Goal: Task Accomplishment & Management: Complete application form

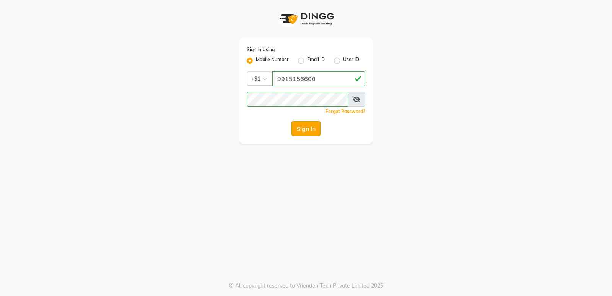
click at [309, 127] on button "Sign In" at bounding box center [305, 129] width 29 height 15
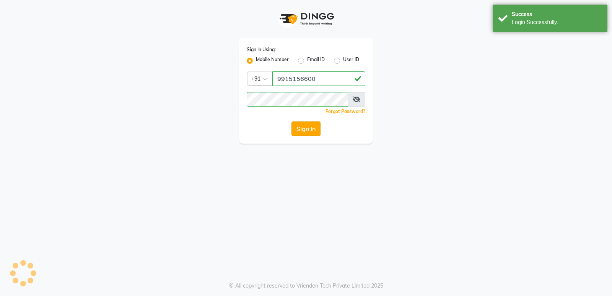
select select "service"
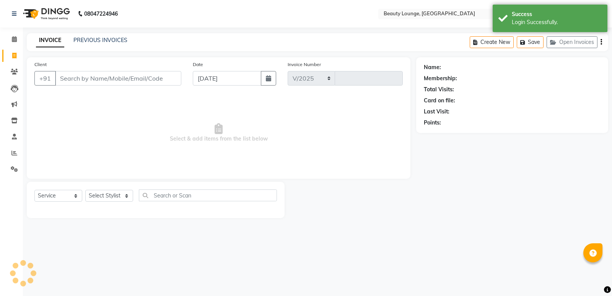
select select "en"
select select "649"
type input "0772"
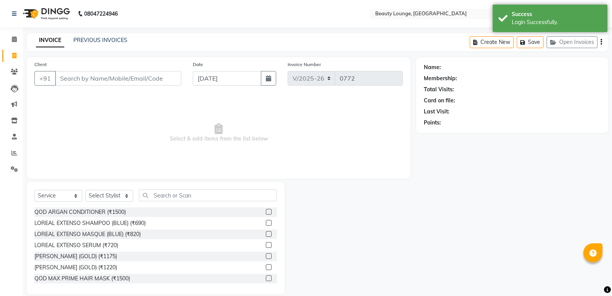
select select "product"
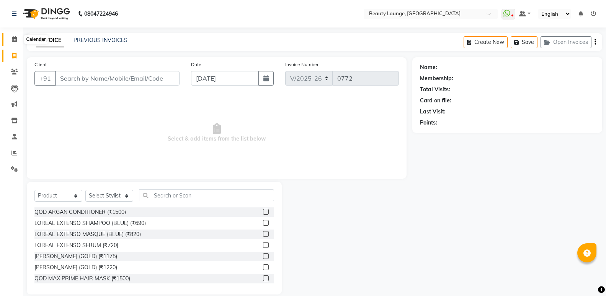
click at [12, 42] on icon at bounding box center [14, 39] width 5 height 6
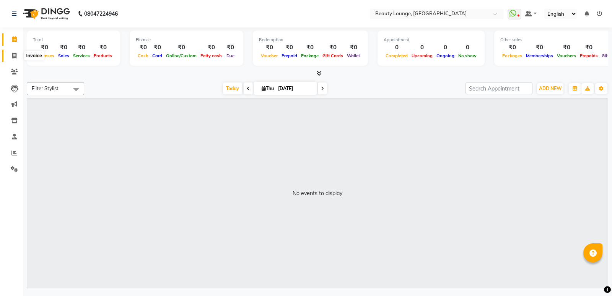
click at [10, 57] on span at bounding box center [14, 56] width 13 height 9
select select "service"
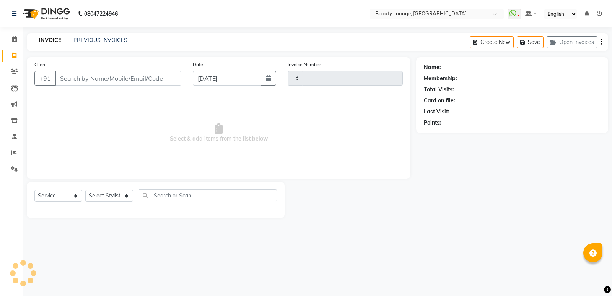
type input "0772"
click at [148, 82] on input "Client" at bounding box center [118, 78] width 126 height 15
select select "649"
select select "product"
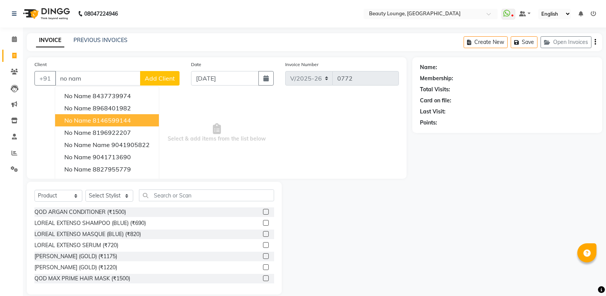
click at [106, 117] on ngb-highlight "8146599144" at bounding box center [112, 121] width 38 height 8
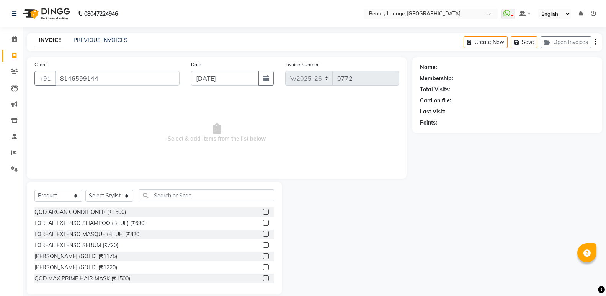
type input "8146599144"
click at [68, 197] on select "Select Service Product Membership Package Voucher Prepaid Gift Card" at bounding box center [58, 196] width 48 height 12
select select "service"
click option "Service" at bounding box center [0, 0] width 0 height 0
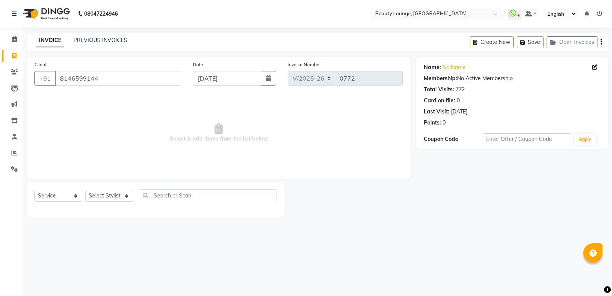
click at [98, 190] on div "Select Service Product Membership Package Voucher Prepaid Gift Card Select Styl…" at bounding box center [155, 199] width 243 height 18
click at [85, 190] on select "Select Stylist [PERSON_NAME] [PERSON_NAME] golu jasmeen [PERSON_NAME] [PERSON_N…" at bounding box center [109, 196] width 48 height 12
select select "90508"
click option "[PERSON_NAME]" at bounding box center [0, 0] width 0 height 0
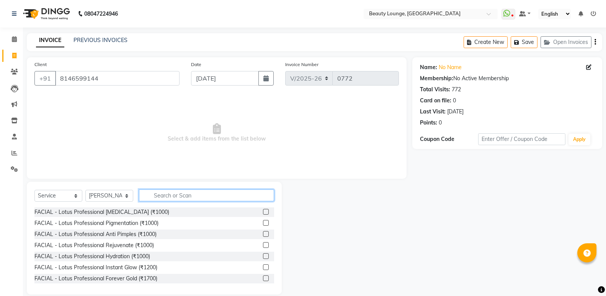
click at [183, 195] on input "text" at bounding box center [206, 196] width 135 height 12
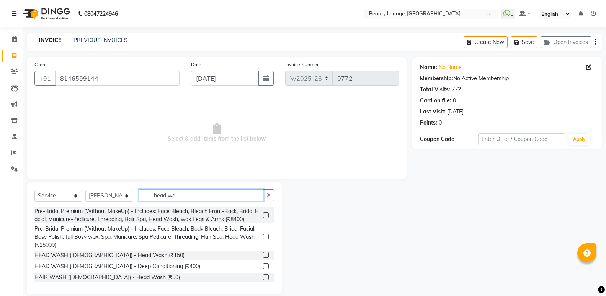
type input "head wa"
click at [263, 252] on div at bounding box center [268, 256] width 11 height 10
click at [263, 254] on label at bounding box center [266, 255] width 6 height 6
click at [263, 254] on input "checkbox" at bounding box center [265, 255] width 5 height 5
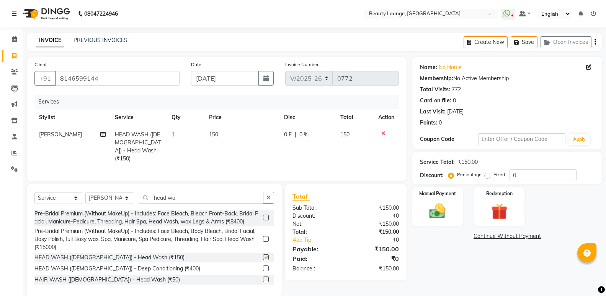
checkbox input "false"
click at [229, 137] on td "150" at bounding box center [241, 146] width 75 height 41
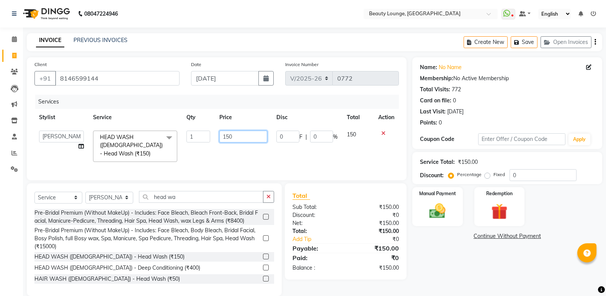
click at [229, 137] on input "150" at bounding box center [243, 137] width 48 height 12
type input "350"
click at [246, 148] on td "350" at bounding box center [243, 146] width 57 height 41
click at [428, 208] on img at bounding box center [436, 212] width 27 height 20
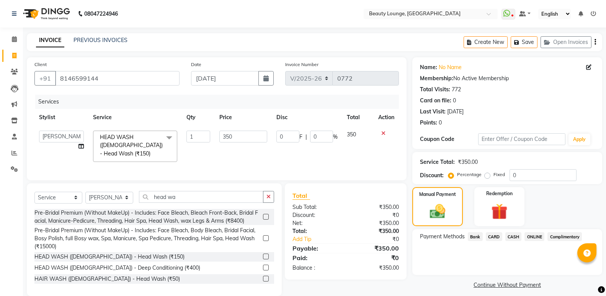
click at [511, 236] on span "CASH" at bounding box center [513, 237] width 16 height 9
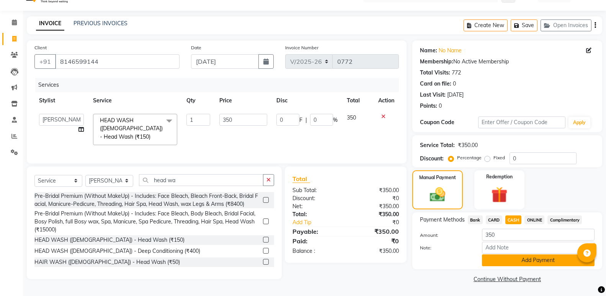
click at [512, 264] on button "Add Payment" at bounding box center [538, 261] width 112 height 12
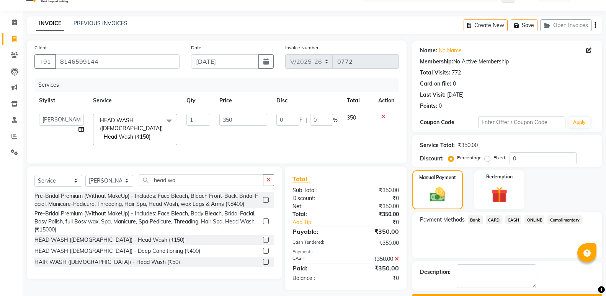
scroll to position [47, 0]
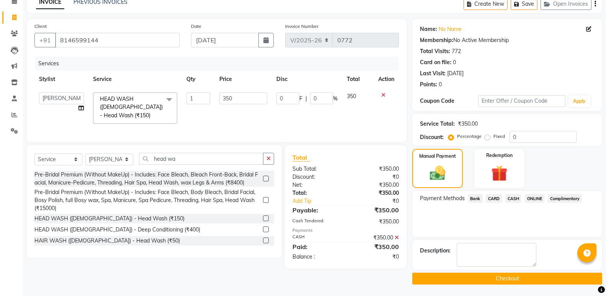
click at [503, 279] on button "Checkout" at bounding box center [507, 279] width 190 height 12
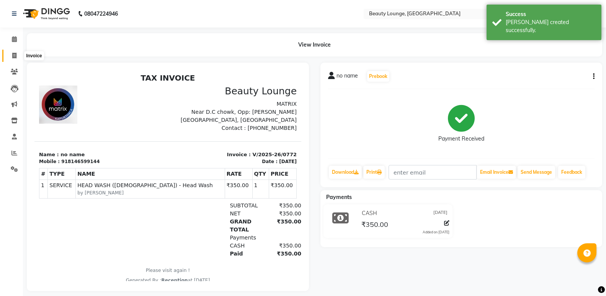
click at [14, 56] on icon at bounding box center [14, 56] width 4 height 6
select select "service"
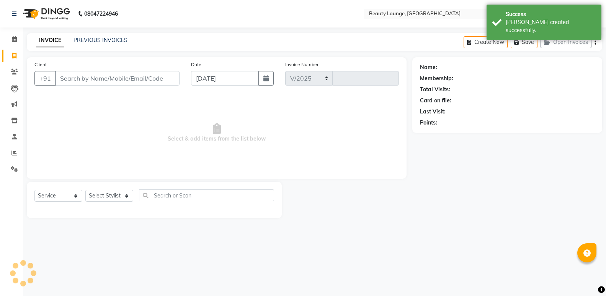
select select "649"
type input "0773"
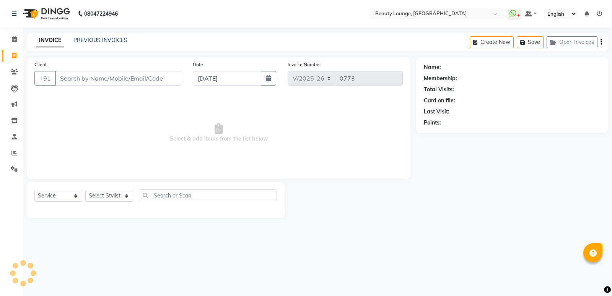
click at [101, 77] on input "Client" at bounding box center [118, 78] width 126 height 15
select select "product"
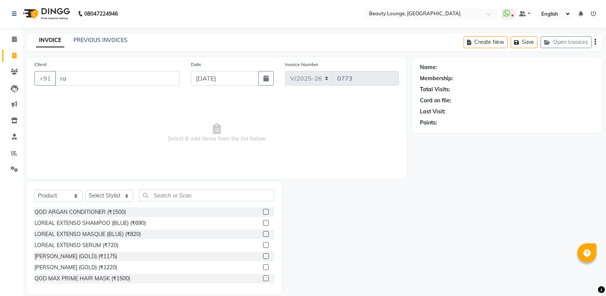
type input "r"
click at [140, 80] on input "Client" at bounding box center [117, 78] width 124 height 15
click at [142, 77] on input "Client" at bounding box center [117, 78] width 124 height 15
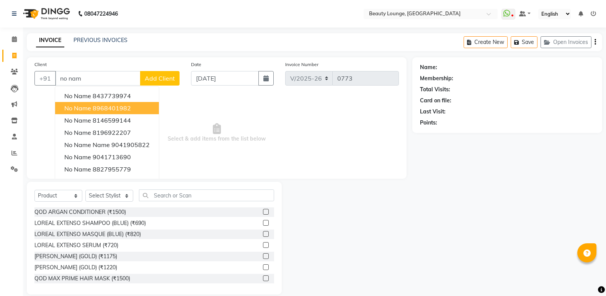
click at [108, 108] on ngb-highlight "8968401982" at bounding box center [112, 108] width 38 height 8
type input "8968401982"
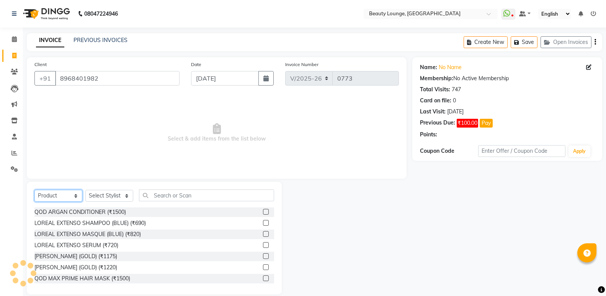
click at [34, 190] on select "Select Service Product Membership Package Voucher Prepaid Gift Card" at bounding box center [58, 196] width 48 height 12
select select "service"
click option "Service" at bounding box center [0, 0] width 0 height 0
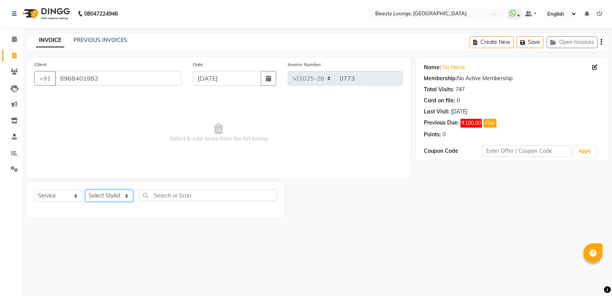
click at [85, 190] on select "Select Stylist [PERSON_NAME] [PERSON_NAME] golu jasmeen [PERSON_NAME] [PERSON_N…" at bounding box center [109, 196] width 48 height 12
select select "76785"
click option "pankaj" at bounding box center [0, 0] width 0 height 0
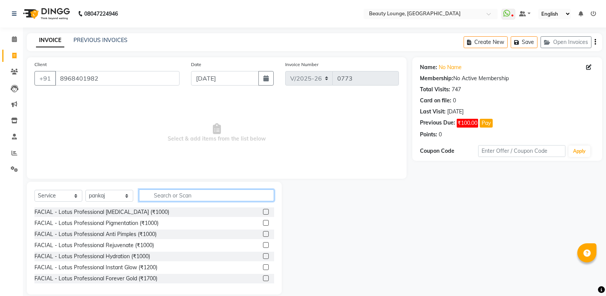
click at [154, 193] on input "text" at bounding box center [206, 196] width 135 height 12
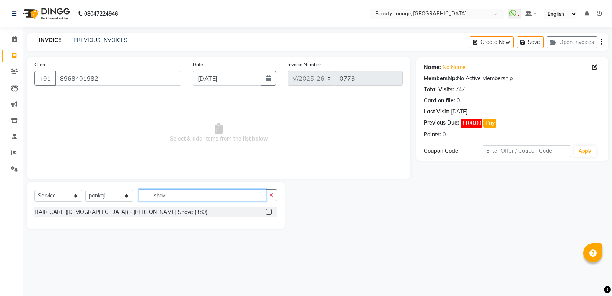
type input "shav"
click at [266, 212] on label at bounding box center [269, 212] width 6 height 6
click at [266, 212] on input "checkbox" at bounding box center [268, 212] width 5 height 5
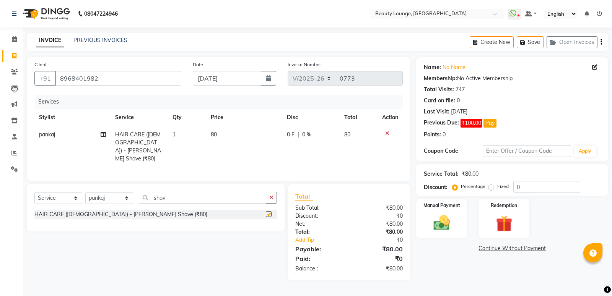
checkbox input "false"
click at [241, 142] on td "80" at bounding box center [244, 146] width 76 height 41
select select "76785"
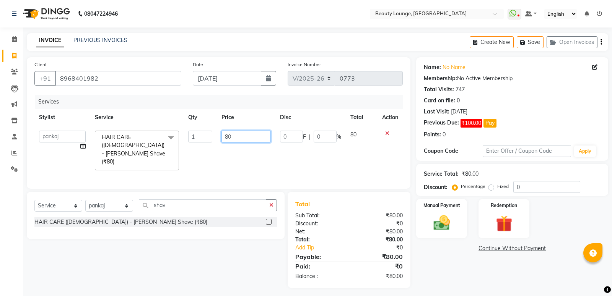
click at [241, 141] on input "80" at bounding box center [245, 137] width 49 height 12
type input "100"
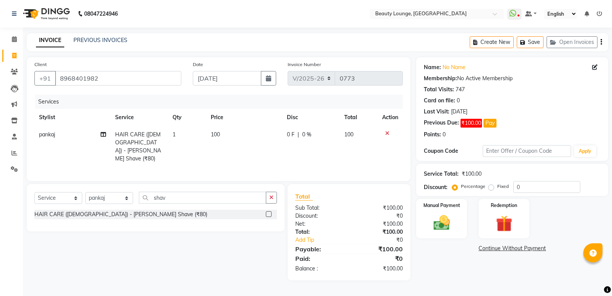
click at [257, 147] on td "100" at bounding box center [244, 146] width 76 height 41
select select "76785"
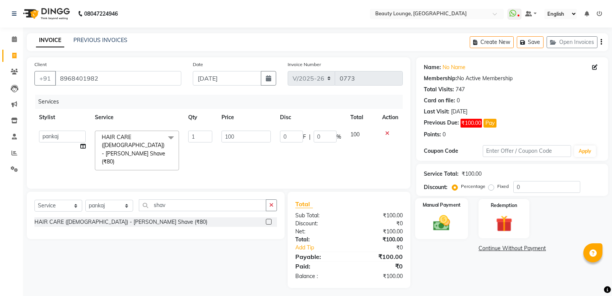
click at [442, 228] on img at bounding box center [442, 223] width 28 height 20
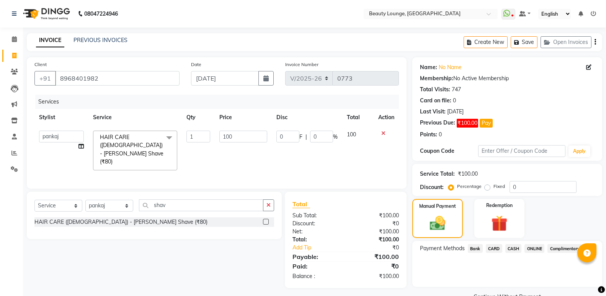
click at [531, 246] on span "ONLINE" at bounding box center [534, 248] width 20 height 9
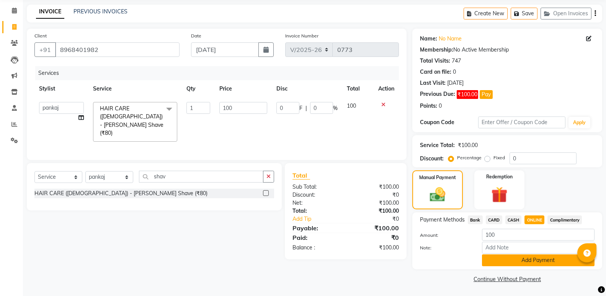
click at [530, 265] on button "Add Payment" at bounding box center [538, 261] width 112 height 12
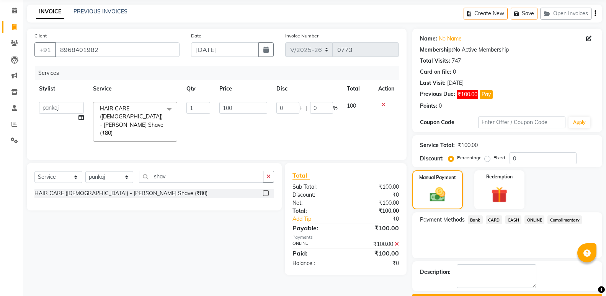
scroll to position [59, 0]
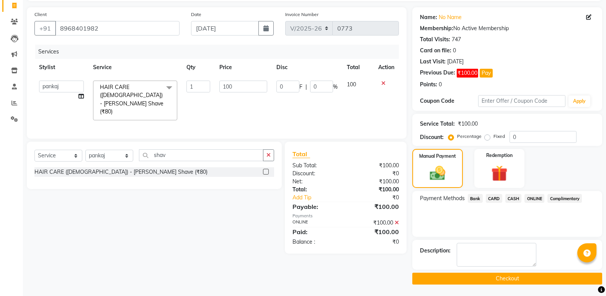
click at [513, 277] on button "Checkout" at bounding box center [507, 279] width 190 height 12
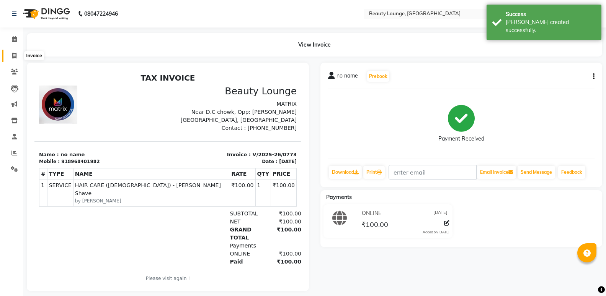
click at [13, 58] on icon at bounding box center [14, 56] width 4 height 6
select select "service"
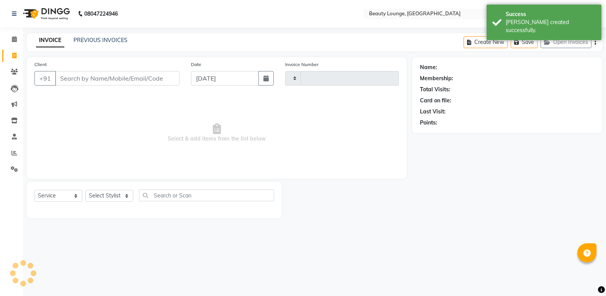
click at [62, 75] on input "Client" at bounding box center [117, 78] width 124 height 15
select select "649"
type input "0774"
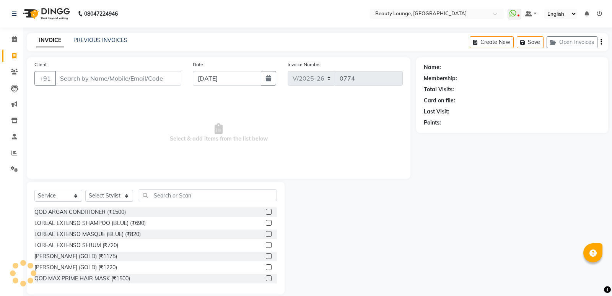
select select "product"
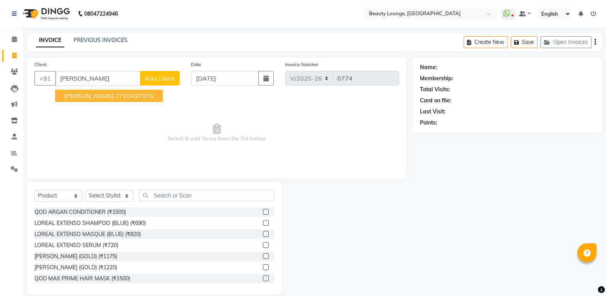
click at [115, 93] on ngb-highlight "7710437375" at bounding box center [134, 96] width 38 height 8
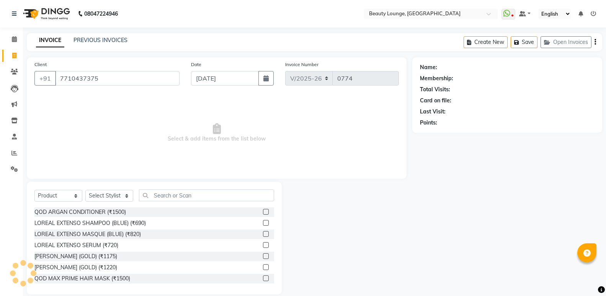
type input "7710437375"
click at [34, 190] on select "Select Service Product Membership Package Voucher Prepaid Gift Card" at bounding box center [58, 196] width 48 height 12
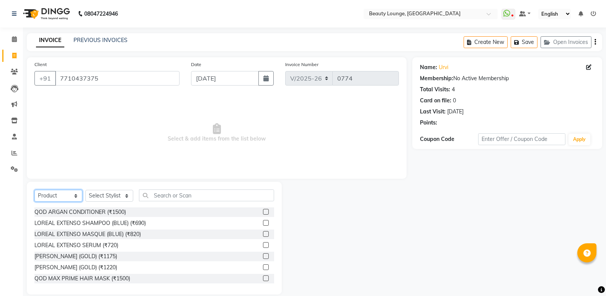
select select "service"
click option "Service" at bounding box center [0, 0] width 0 height 0
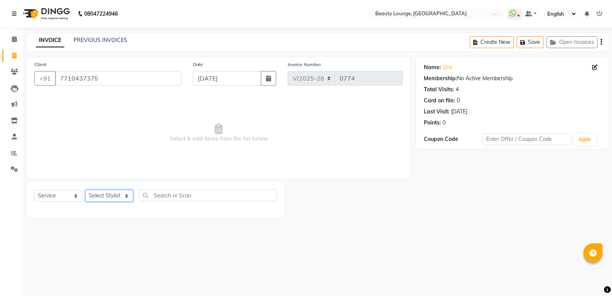
click at [85, 190] on select "Select Stylist [PERSON_NAME] [PERSON_NAME] golu jasmeen [PERSON_NAME] [PERSON_N…" at bounding box center [109, 196] width 48 height 12
select select "63075"
click option "sandeep" at bounding box center [0, 0] width 0 height 0
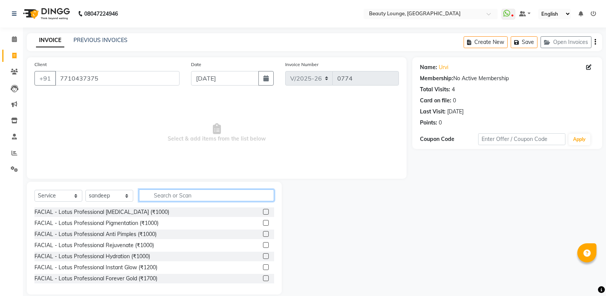
click at [175, 194] on input "text" at bounding box center [206, 196] width 135 height 12
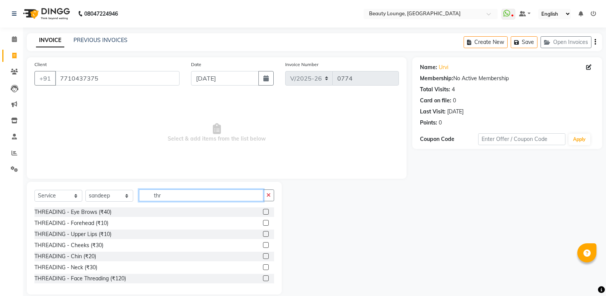
type input "thr"
click at [263, 212] on label at bounding box center [266, 212] width 6 height 6
click at [263, 212] on input "checkbox" at bounding box center [265, 212] width 5 height 5
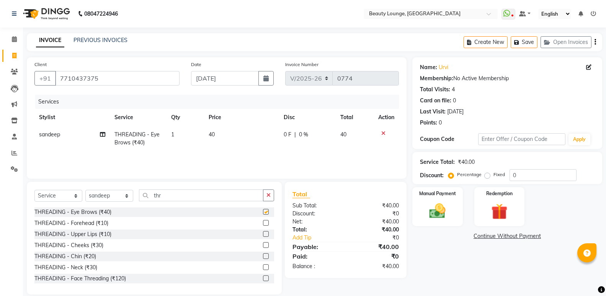
checkbox input "false"
click at [229, 135] on td "40" at bounding box center [241, 138] width 75 height 25
select select "63075"
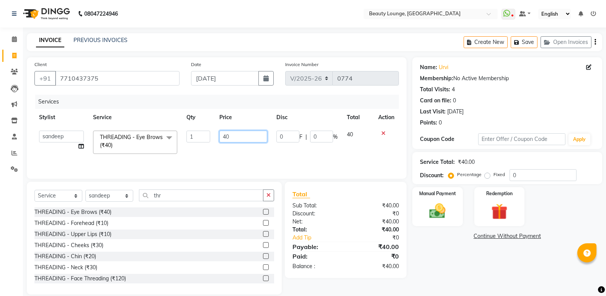
click at [231, 135] on input "40" at bounding box center [243, 137] width 48 height 12
type input "4"
type input "50"
click at [286, 90] on div "Invoice Number V/2025 V/[PHONE_NUMBER]" at bounding box center [341, 75] width 125 height 31
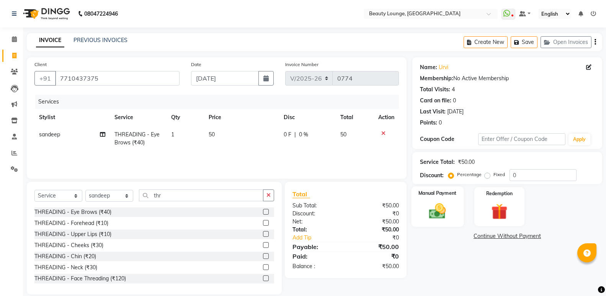
click at [441, 211] on img at bounding box center [436, 212] width 27 height 20
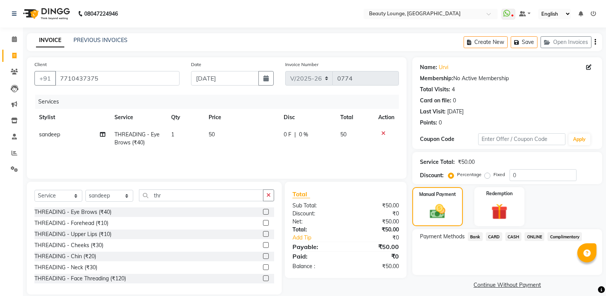
click at [512, 234] on span "CASH" at bounding box center [513, 237] width 16 height 9
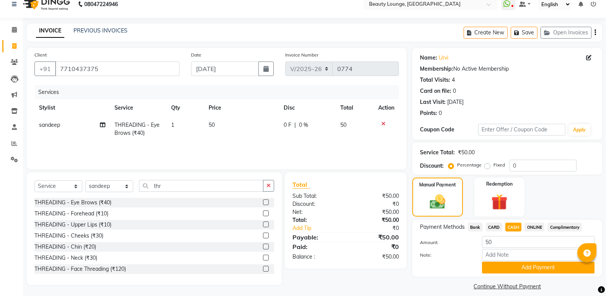
scroll to position [17, 0]
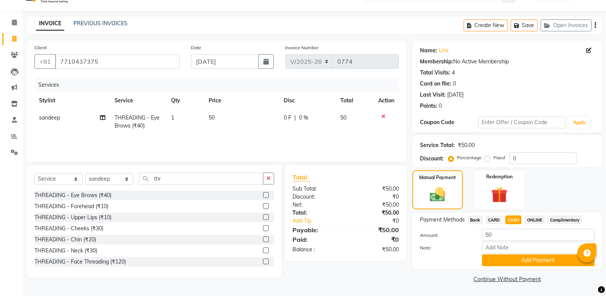
click at [538, 223] on span "ONLINE" at bounding box center [534, 220] width 20 height 9
click at [528, 262] on button "Add Payment" at bounding box center [538, 261] width 112 height 12
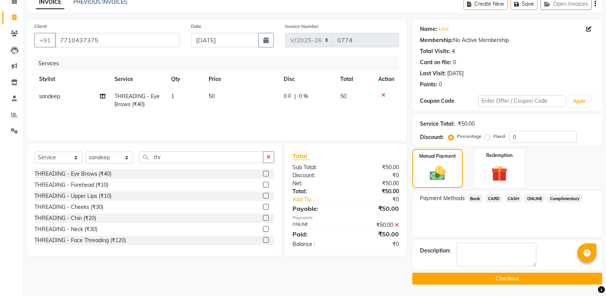
scroll to position [47, 0]
click at [467, 274] on button "Checkout" at bounding box center [507, 279] width 190 height 12
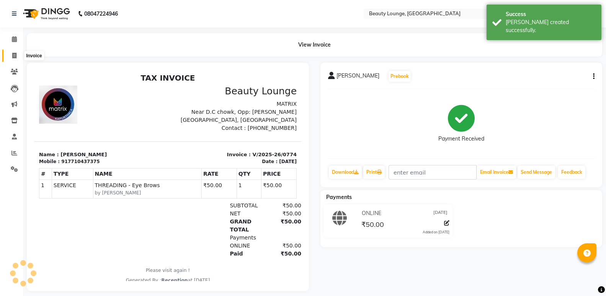
click at [11, 54] on span at bounding box center [14, 56] width 13 height 9
select select "service"
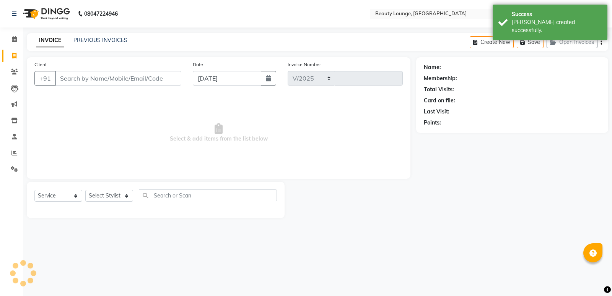
select select "649"
type input "0775"
drag, startPoint x: 96, startPoint y: 81, endPoint x: 91, endPoint y: 83, distance: 5.3
click at [91, 83] on input "Client" at bounding box center [118, 78] width 126 height 15
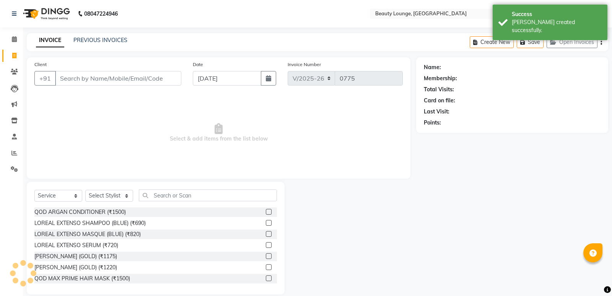
select select "product"
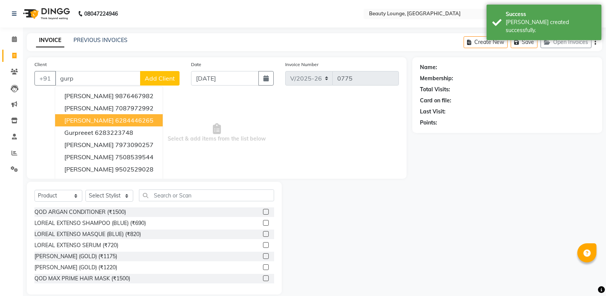
click at [91, 115] on button "[PERSON_NAME] 6284446265" at bounding box center [108, 120] width 107 height 12
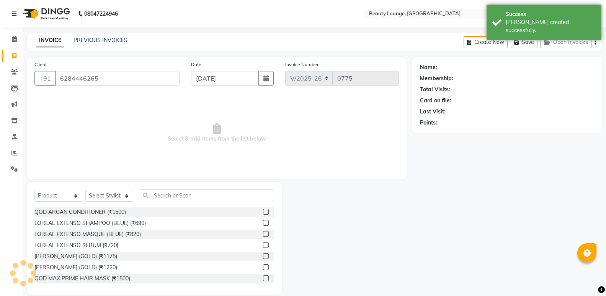
type input "6284446265"
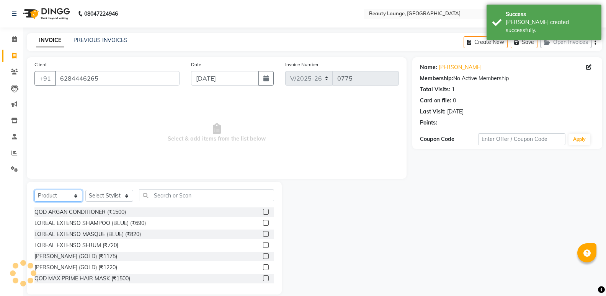
click at [34, 190] on select "Select Service Product Membership Package Voucher Prepaid Gift Card" at bounding box center [58, 196] width 48 height 12
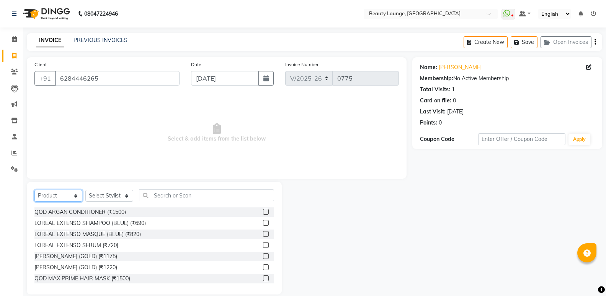
select select "service"
click option "Service" at bounding box center [0, 0] width 0 height 0
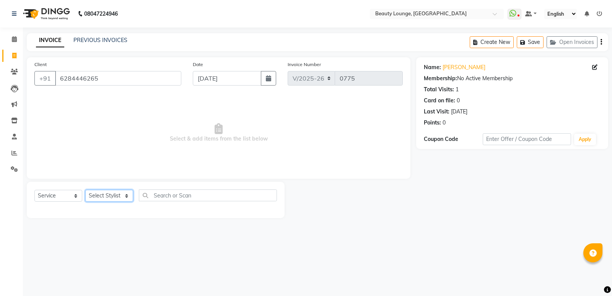
click at [85, 190] on select "Select Stylist [PERSON_NAME] [PERSON_NAME] golu jasmeen [PERSON_NAME] [PERSON_N…" at bounding box center [109, 196] width 48 height 12
select select "76785"
click option "pankaj" at bounding box center [0, 0] width 0 height 0
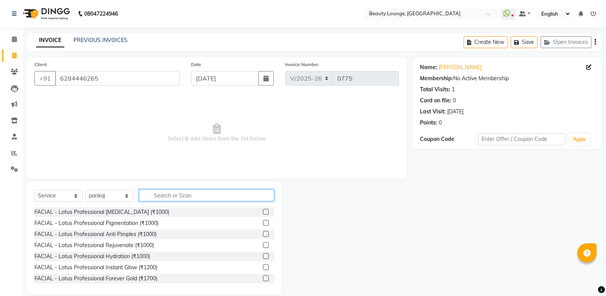
click at [195, 200] on input "text" at bounding box center [206, 196] width 135 height 12
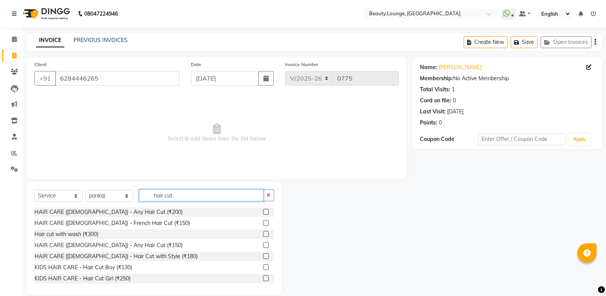
type input "hair cut"
click at [263, 212] on label at bounding box center [266, 212] width 6 height 6
click at [263, 212] on input "checkbox" at bounding box center [265, 212] width 5 height 5
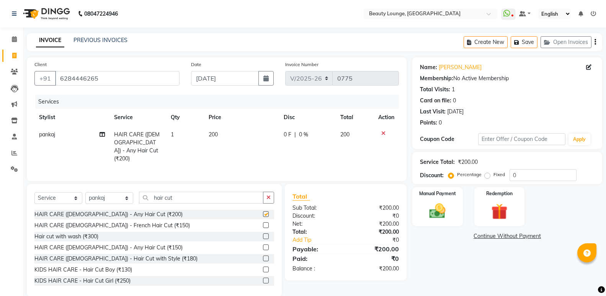
checkbox input "false"
click at [237, 137] on td "200" at bounding box center [241, 146] width 75 height 41
select select "76785"
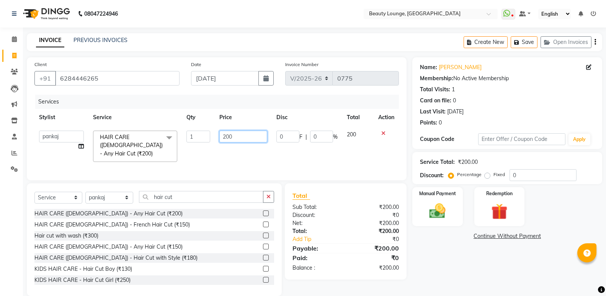
click at [237, 137] on input "200" at bounding box center [243, 137] width 48 height 12
type input "450"
click at [248, 148] on td "450" at bounding box center [243, 146] width 57 height 41
select select "76785"
click at [446, 217] on img at bounding box center [436, 212] width 27 height 20
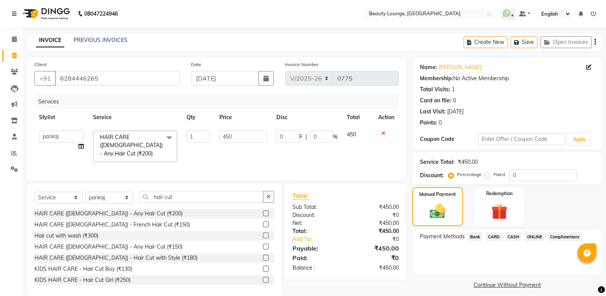
click at [533, 234] on span "ONLINE" at bounding box center [534, 237] width 20 height 9
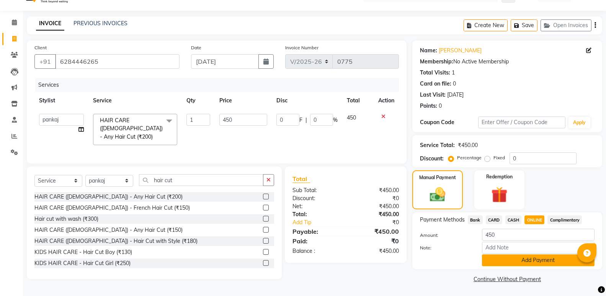
click at [547, 264] on button "Add Payment" at bounding box center [538, 261] width 112 height 12
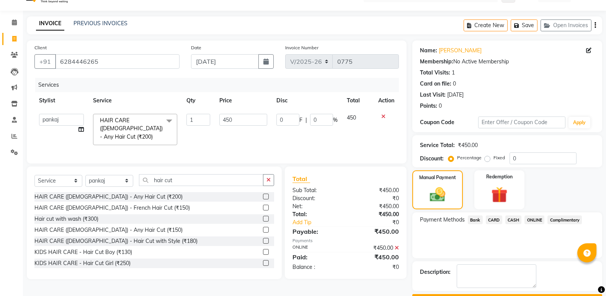
scroll to position [47, 0]
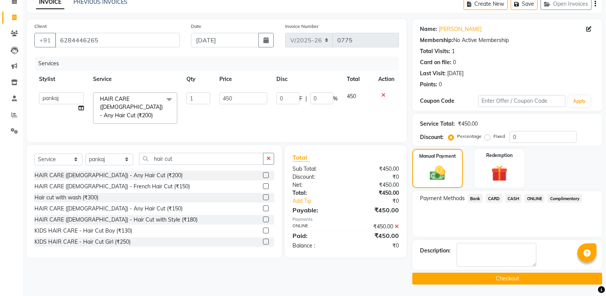
click at [531, 280] on button "Checkout" at bounding box center [507, 279] width 190 height 12
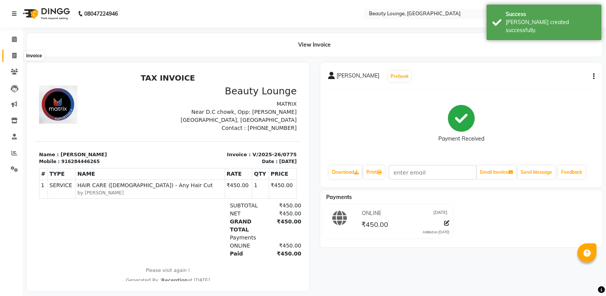
click at [14, 54] on icon at bounding box center [14, 56] width 4 height 6
select select "service"
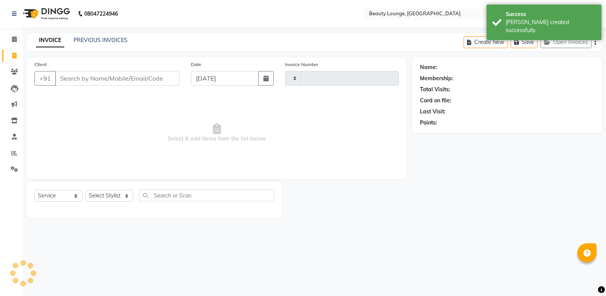
type input "0776"
select select "649"
click at [82, 79] on input "Client" at bounding box center [117, 78] width 124 height 15
type input "m"
select select "product"
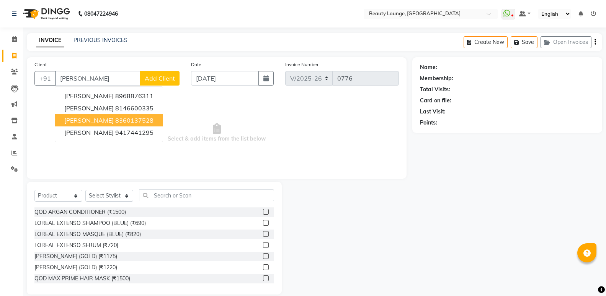
type input "[PERSON_NAME]"
click at [164, 80] on span "Add Client" at bounding box center [160, 79] width 30 height 8
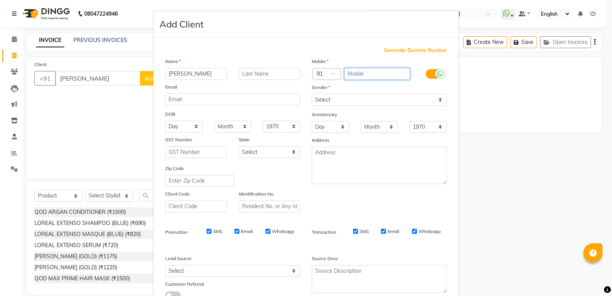
click at [363, 69] on input "text" at bounding box center [377, 74] width 66 height 12
type input "8290853591"
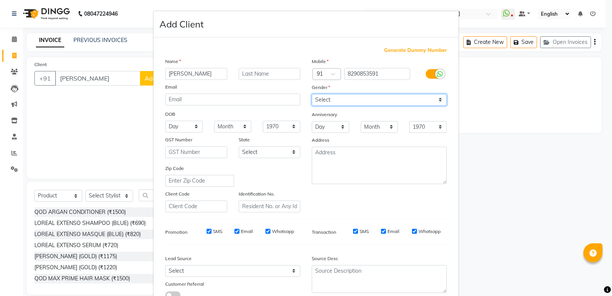
click at [312, 94] on select "Select [DEMOGRAPHIC_DATA] [DEMOGRAPHIC_DATA] Other Prefer Not To Say" at bounding box center [379, 100] width 135 height 12
select select "[DEMOGRAPHIC_DATA]"
click option "[DEMOGRAPHIC_DATA]" at bounding box center [0, 0] width 0 height 0
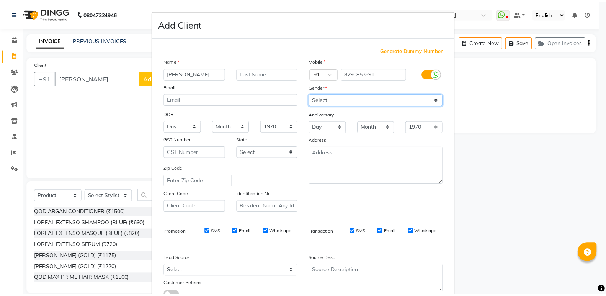
scroll to position [57, 0]
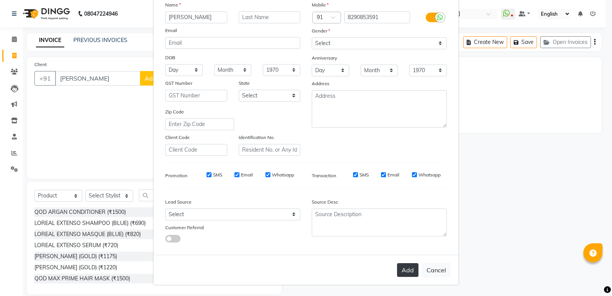
click at [402, 267] on button "Add" at bounding box center [407, 271] width 21 height 14
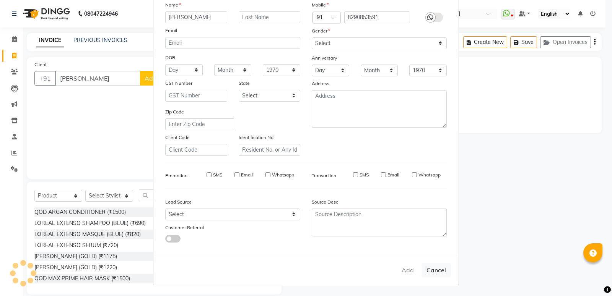
type input "8290853591"
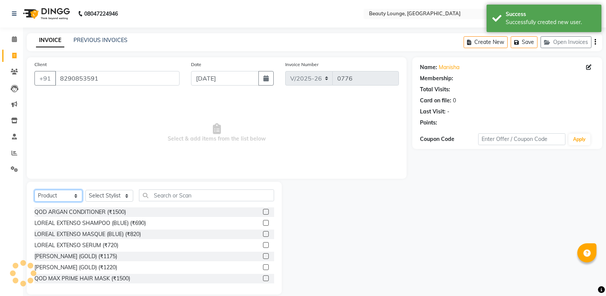
click at [34, 190] on select "Select Service Product Membership Package Voucher Prepaid Gift Card" at bounding box center [58, 196] width 48 height 12
select select "service"
click option "Service" at bounding box center [0, 0] width 0 height 0
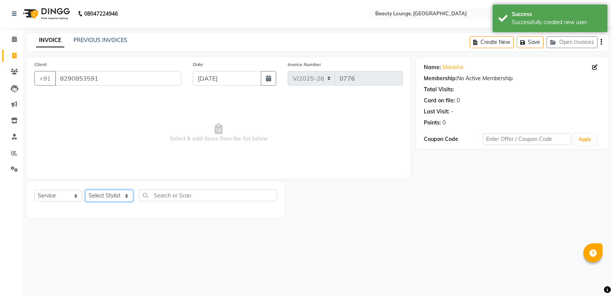
click at [85, 190] on select "Select Stylist [PERSON_NAME] [PERSON_NAME] golu jasmeen [PERSON_NAME] [PERSON_N…" at bounding box center [109, 196] width 48 height 12
select select "63075"
click option "sandeep" at bounding box center [0, 0] width 0 height 0
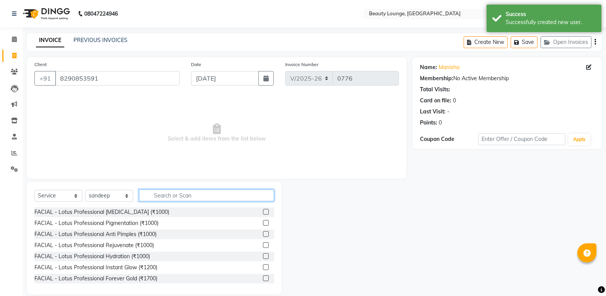
click at [169, 190] on input "text" at bounding box center [206, 196] width 135 height 12
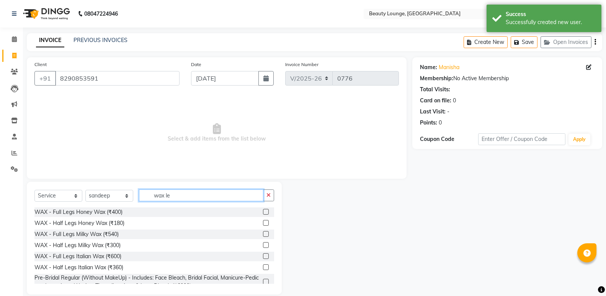
type input "wax le"
click at [263, 256] on label at bounding box center [266, 257] width 6 height 6
click at [263, 256] on input "checkbox" at bounding box center [265, 256] width 5 height 5
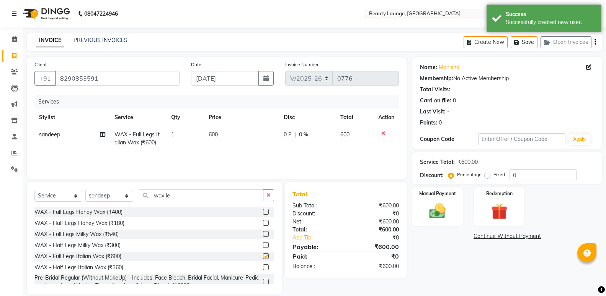
checkbox input "false"
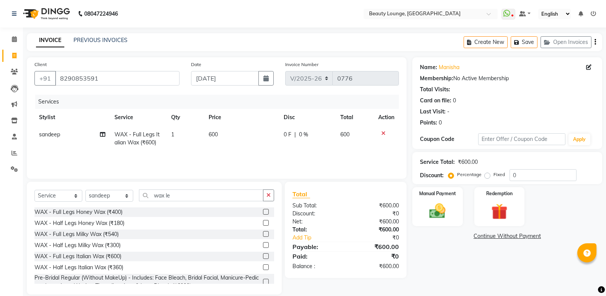
click at [227, 125] on th "Price" at bounding box center [241, 117] width 75 height 17
click at [243, 135] on td "600" at bounding box center [241, 138] width 75 height 25
select select "63075"
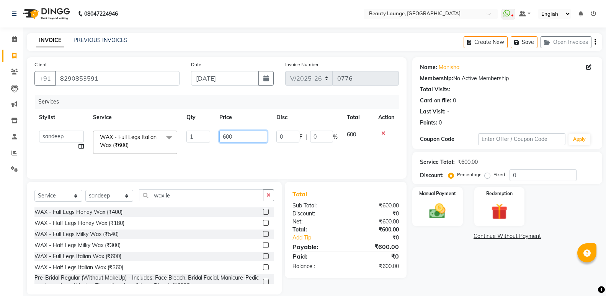
click at [243, 135] on input "600" at bounding box center [243, 137] width 48 height 12
type input "6"
type input "1000"
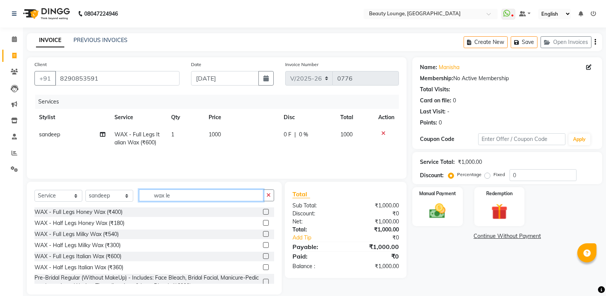
click at [226, 197] on input "wax le" at bounding box center [201, 196] width 124 height 12
click at [220, 192] on input "wax le" at bounding box center [201, 196] width 124 height 12
type input "wax ar"
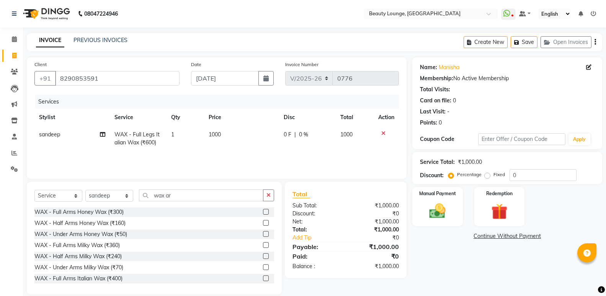
click at [256, 278] on div "WAX - Full Arms Italian Wax (₹400)" at bounding box center [153, 279] width 239 height 10
drag, startPoint x: 259, startPoint y: 278, endPoint x: 269, endPoint y: 246, distance: 34.0
click at [263, 278] on label at bounding box center [266, 279] width 6 height 6
click at [263, 278] on input "checkbox" at bounding box center [265, 279] width 5 height 5
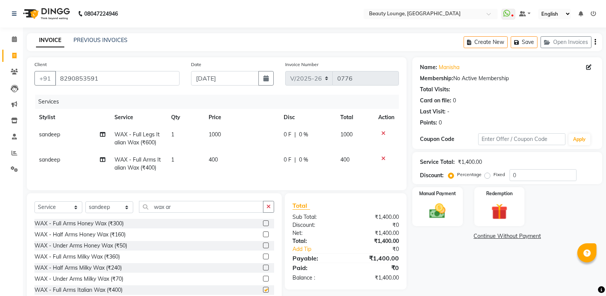
checkbox input "false"
click at [237, 162] on td "400" at bounding box center [241, 163] width 75 height 25
select select "63075"
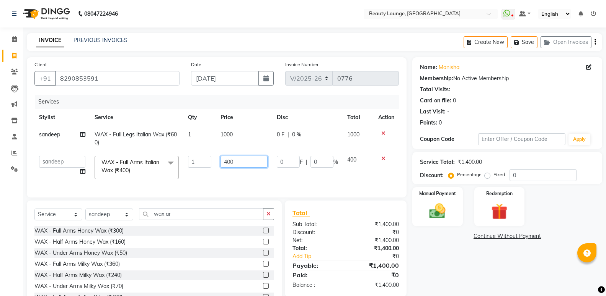
click at [237, 162] on input "400" at bounding box center [243, 162] width 47 height 12
type input "700"
click at [238, 165] on input "700" at bounding box center [243, 162] width 47 height 12
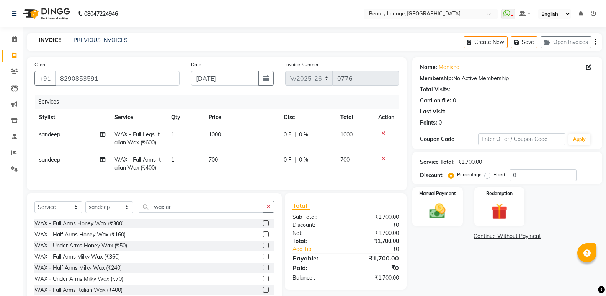
click at [258, 175] on td "700" at bounding box center [241, 163] width 75 height 25
select select "63075"
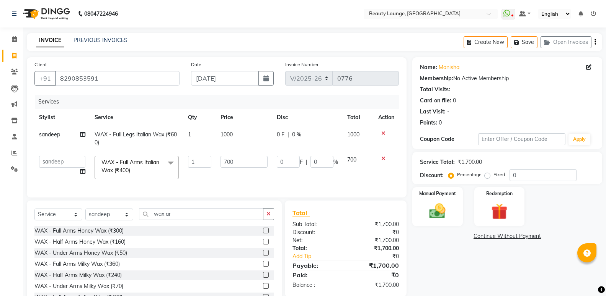
scroll to position [35, 0]
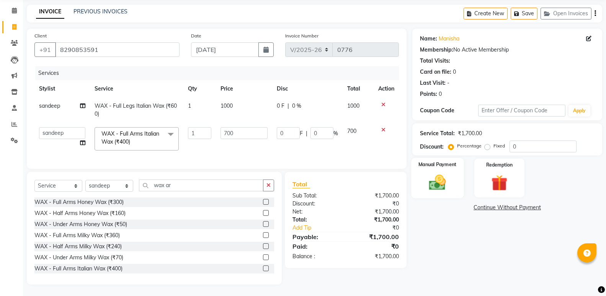
click at [432, 175] on img at bounding box center [436, 183] width 27 height 20
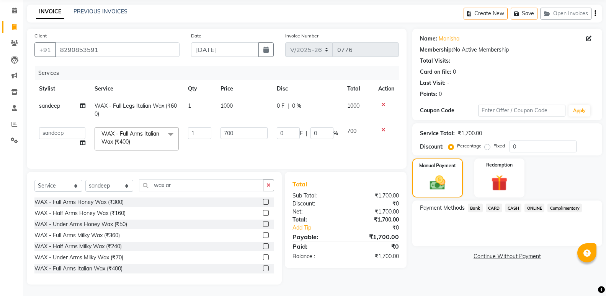
click at [529, 204] on span "ONLINE" at bounding box center [534, 208] width 20 height 9
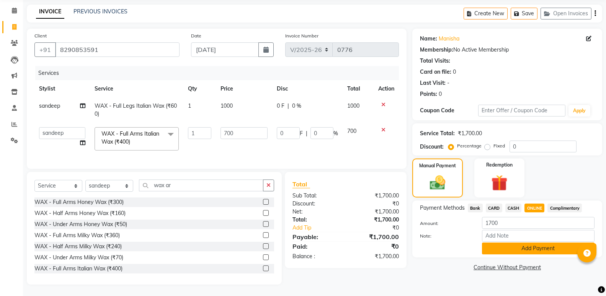
click at [535, 243] on button "Add Payment" at bounding box center [538, 249] width 112 height 12
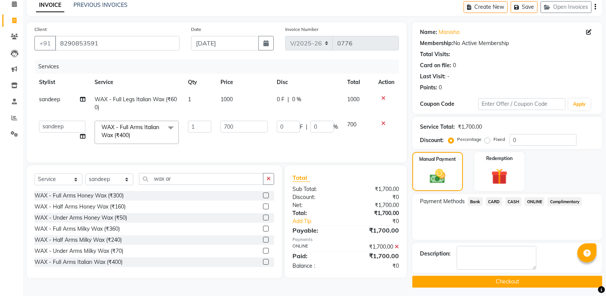
scroll to position [47, 0]
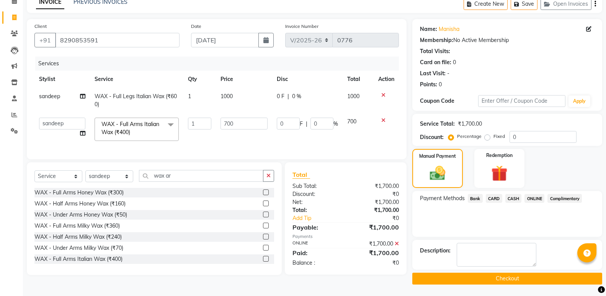
click at [528, 277] on button "Checkout" at bounding box center [507, 279] width 190 height 12
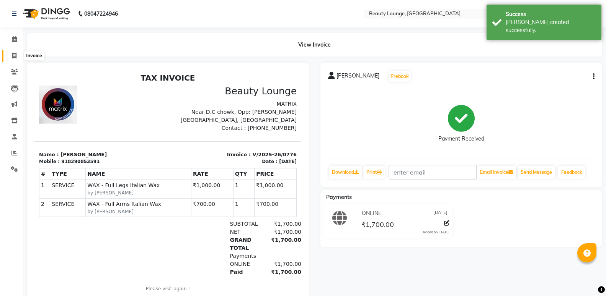
click at [13, 54] on icon at bounding box center [14, 56] width 4 height 6
select select "649"
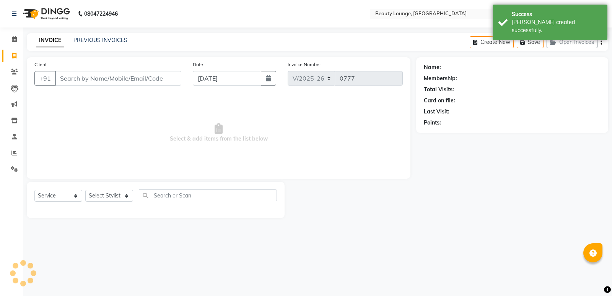
select select "product"
